Goal: Task Accomplishment & Management: Use online tool/utility

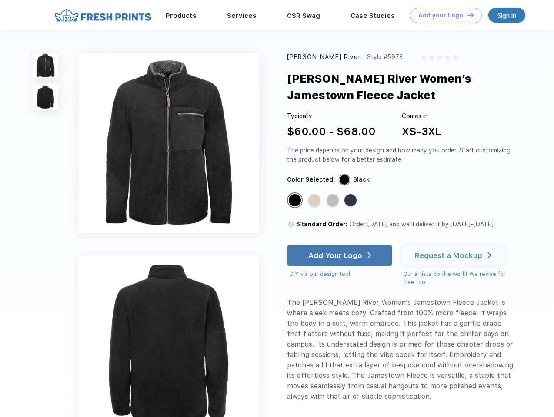
click at [443, 15] on link "Add your Logo Design Tool" at bounding box center [446, 15] width 72 height 15
click at [0, 0] on div "Design Tool" at bounding box center [0, 0] width 0 height 0
click at [467, 15] on link "Add your Logo Design Tool" at bounding box center [446, 15] width 72 height 15
click at [46, 65] on img at bounding box center [46, 66] width 26 height 26
click at [46, 97] on img at bounding box center [46, 97] width 26 height 26
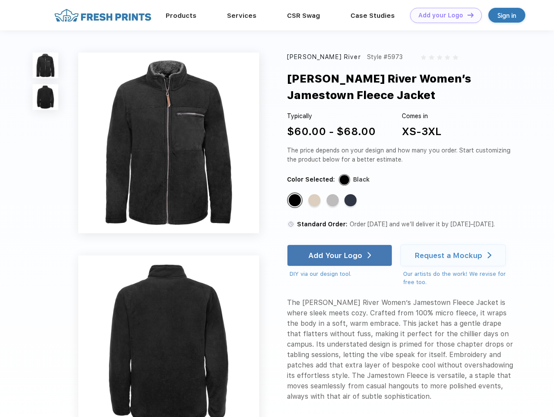
click at [296, 201] on div "Standard Color" at bounding box center [295, 200] width 12 height 12
click at [315, 201] on div "Standard Color" at bounding box center [314, 200] width 12 height 12
click at [334, 201] on div "Standard Color" at bounding box center [333, 200] width 12 height 12
click at [351, 201] on div "Standard Color" at bounding box center [350, 200] width 12 height 12
click at [341, 256] on div "Add Your Logo" at bounding box center [335, 255] width 54 height 9
